Goal: Find specific page/section: Find specific page/section

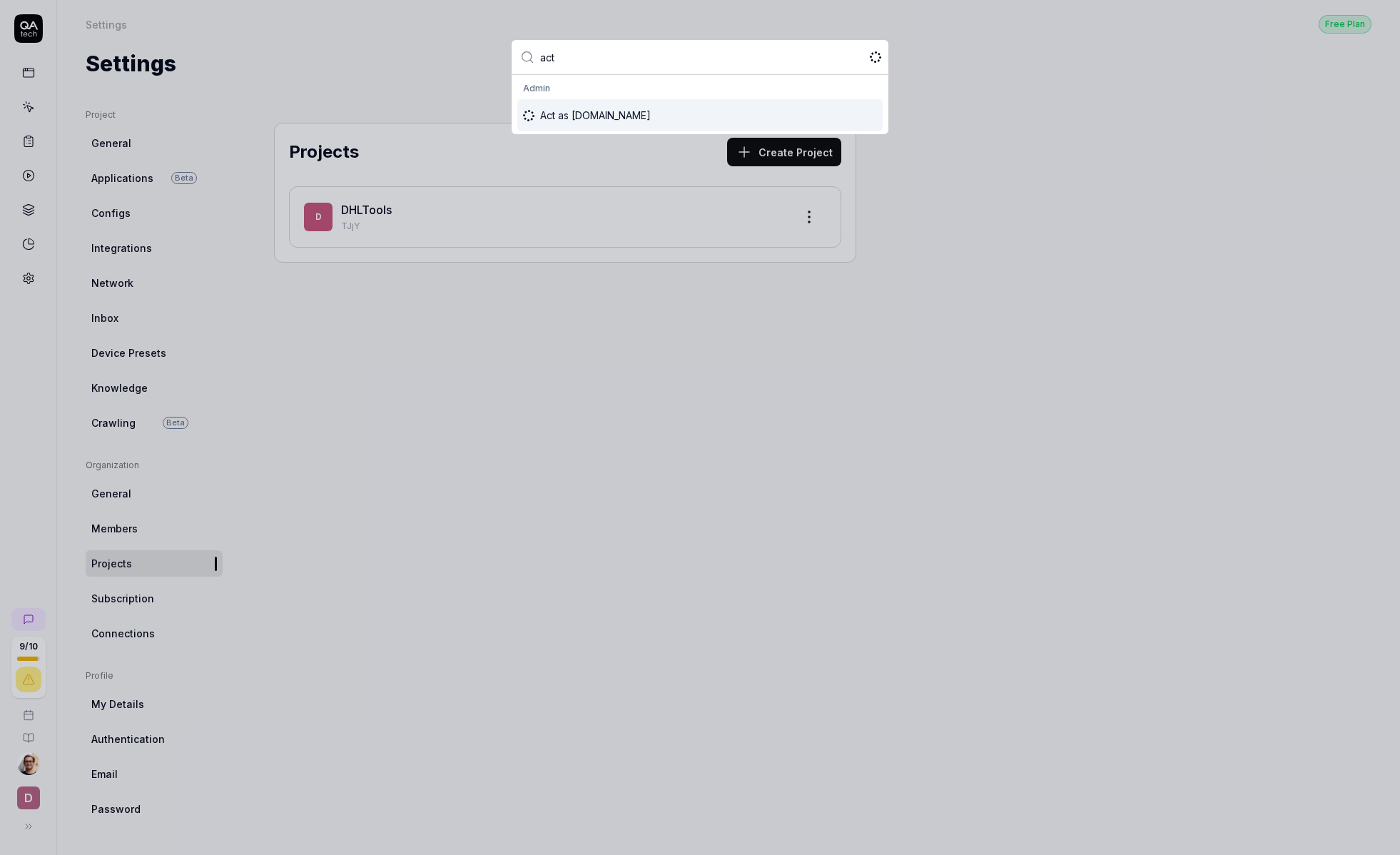
type input "act"
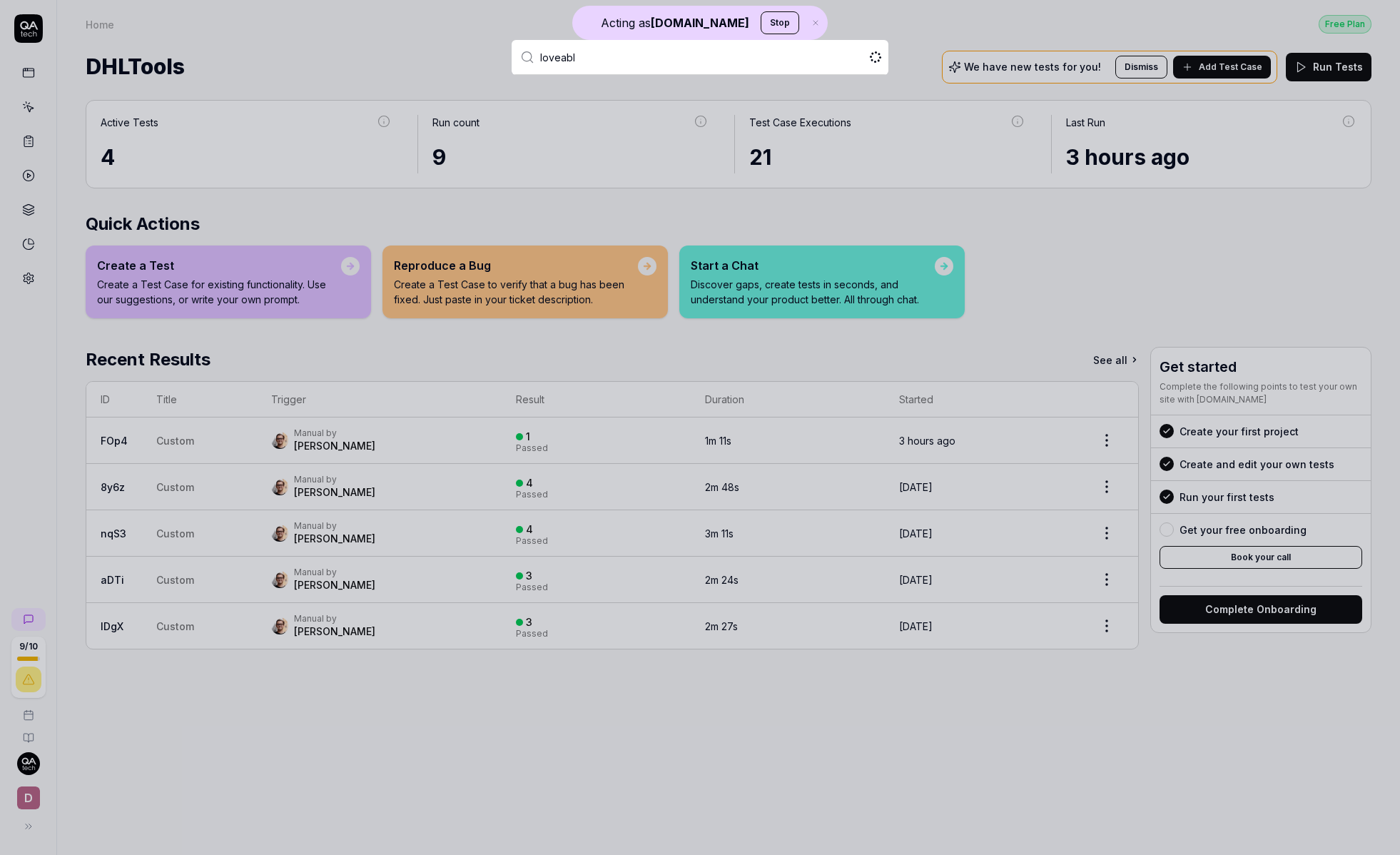
type input "loveable"
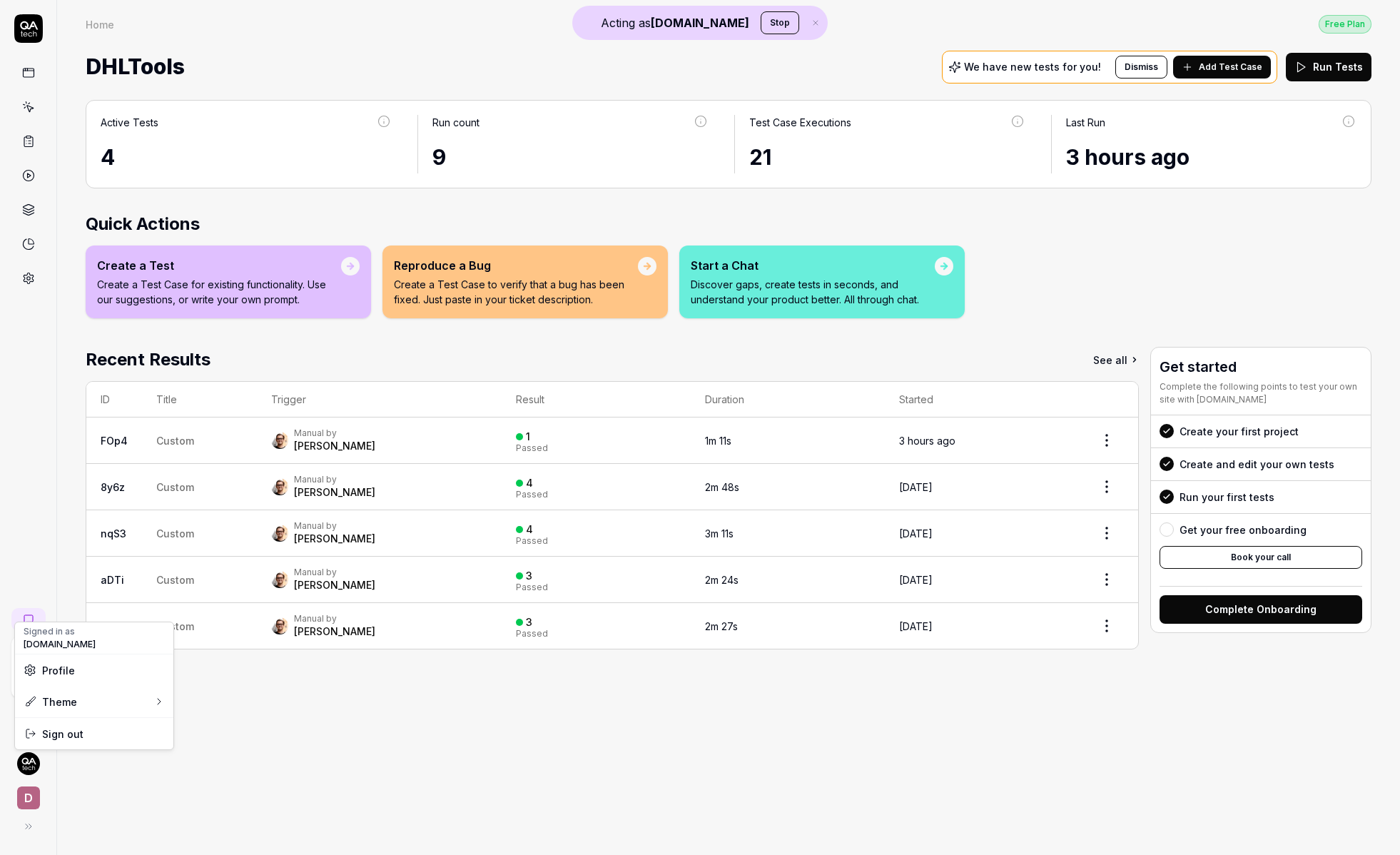
click at [32, 762] on html "Acting as [DOMAIN_NAME] Stop 9 / 10 D Home Free Plan Home Free Plan DHLTools We…" at bounding box center [700, 428] width 1400 height 855
click at [83, 786] on html "Acting as [DOMAIN_NAME] Stop 9 / 10 D Home Free Plan Home Free Plan DHLTools We…" at bounding box center [700, 428] width 1400 height 855
click at [763, 22] on button "Stop" at bounding box center [780, 23] width 39 height 23
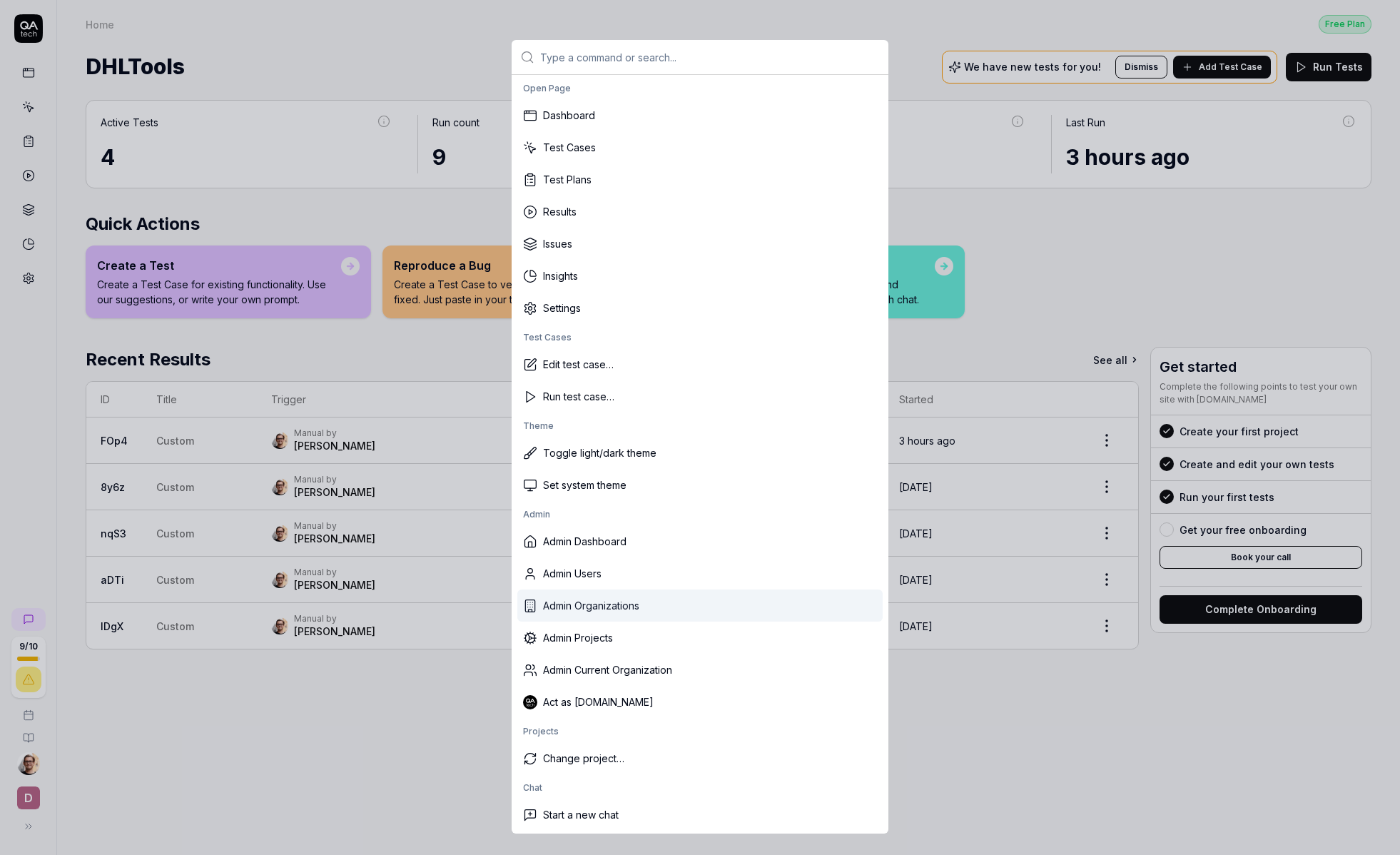
click at [608, 605] on div "Admin Organizations" at bounding box center [700, 606] width 365 height 32
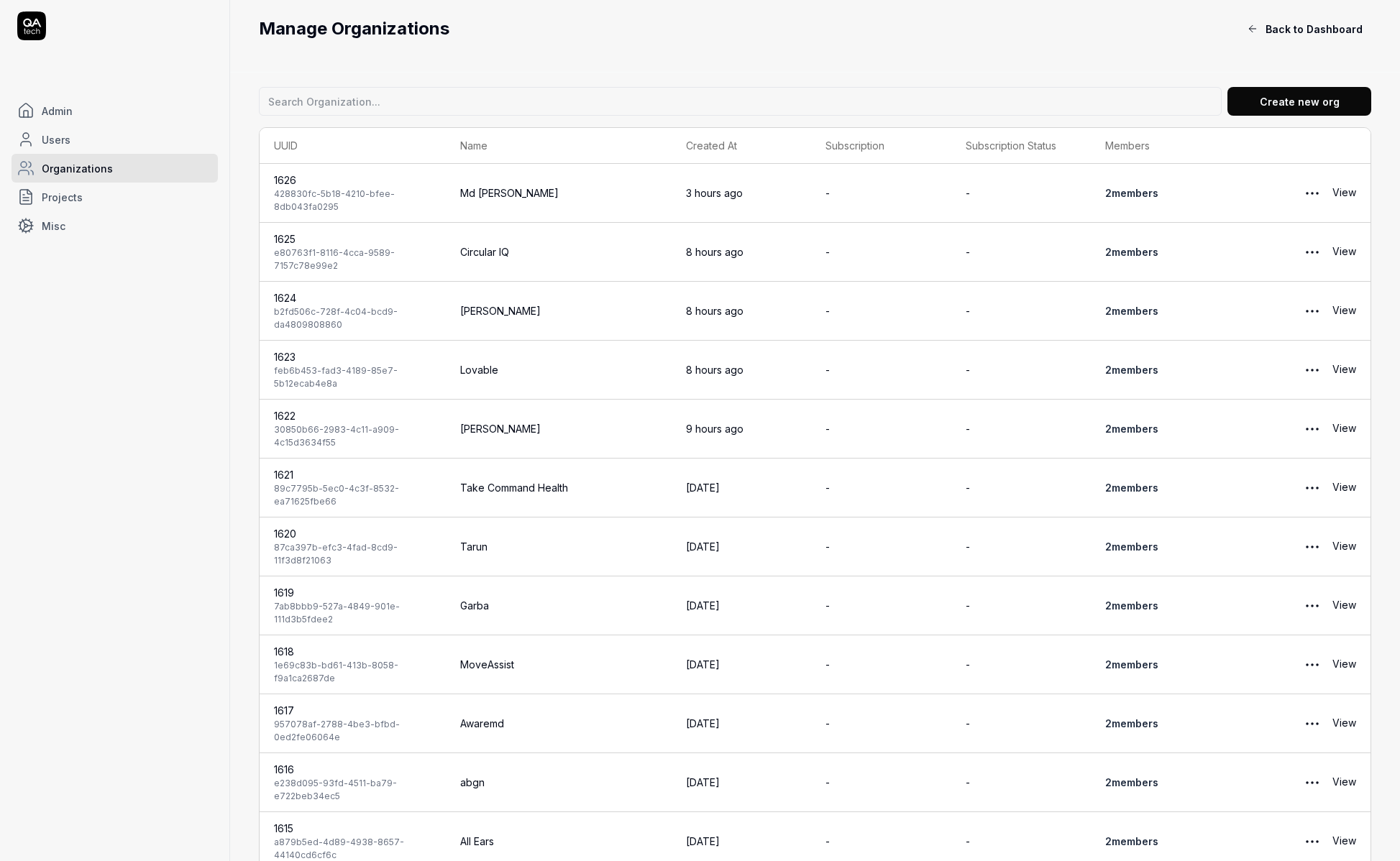
click at [1347, 368] on link "View" at bounding box center [1344, 370] width 24 height 29
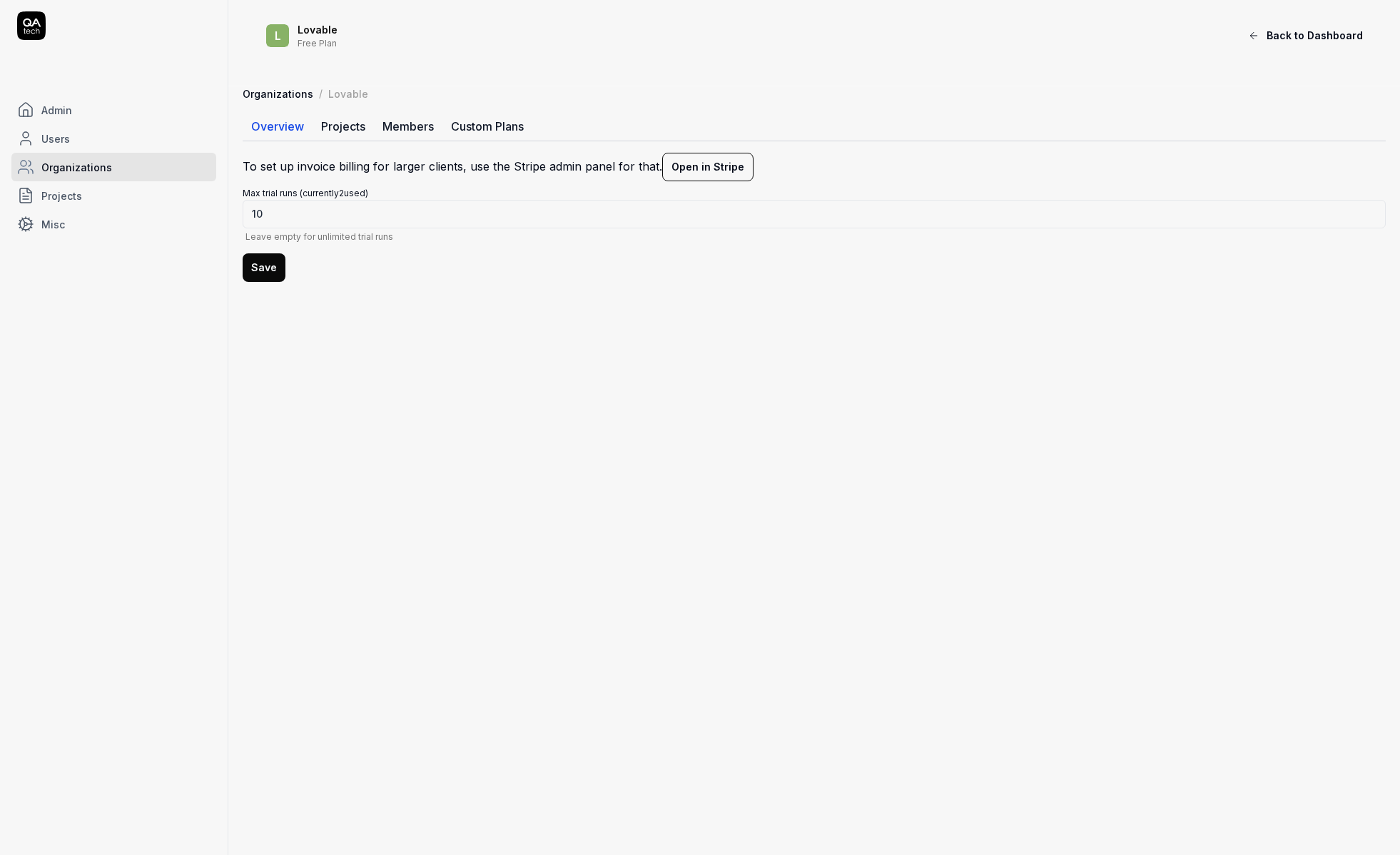
click at [339, 123] on link "Projects" at bounding box center [343, 126] width 61 height 29
